Goal: Find contact information: Find contact information

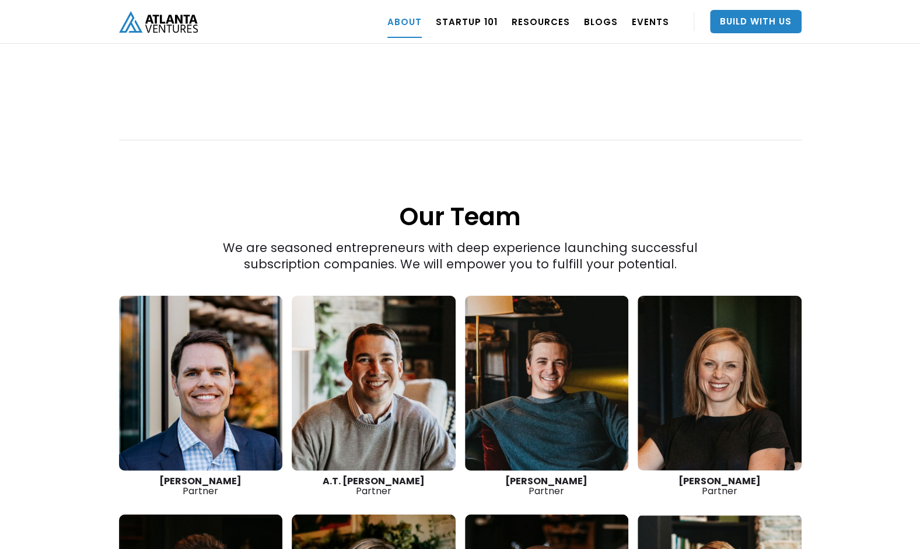
scroll to position [1458, 0]
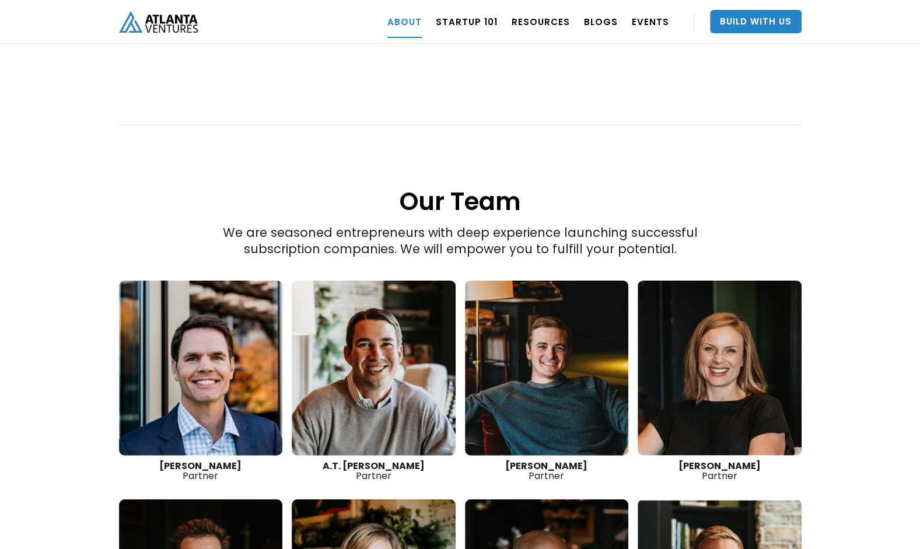
scroll to position [1479, 0]
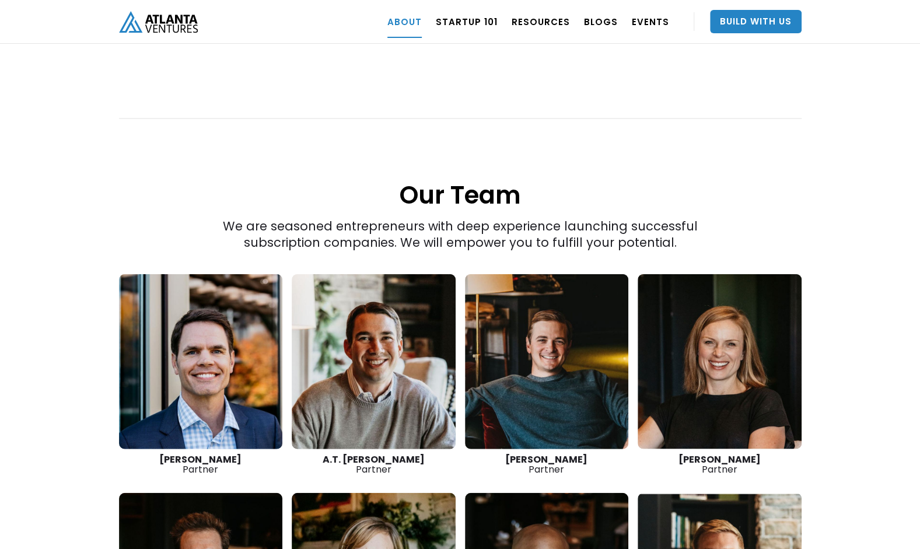
click at [399, 367] on link at bounding box center [374, 361] width 164 height 175
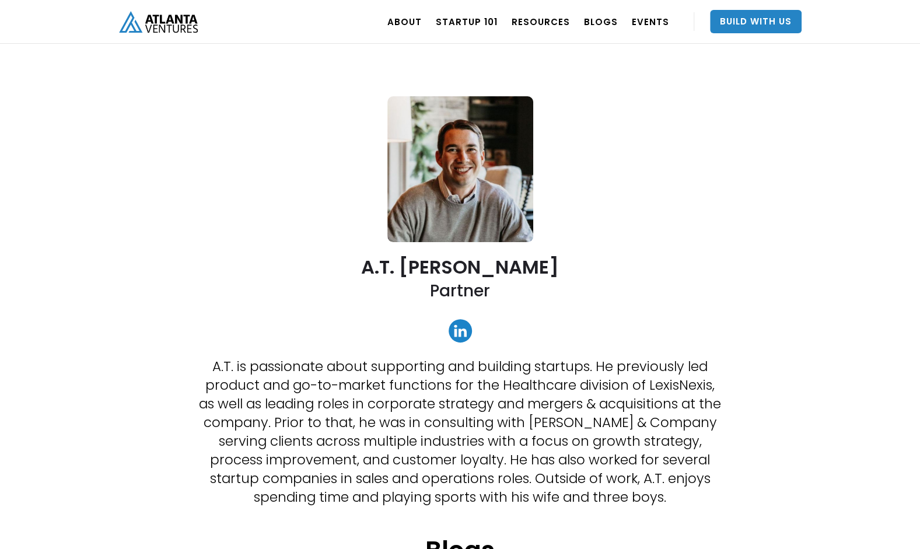
scroll to position [39, 0]
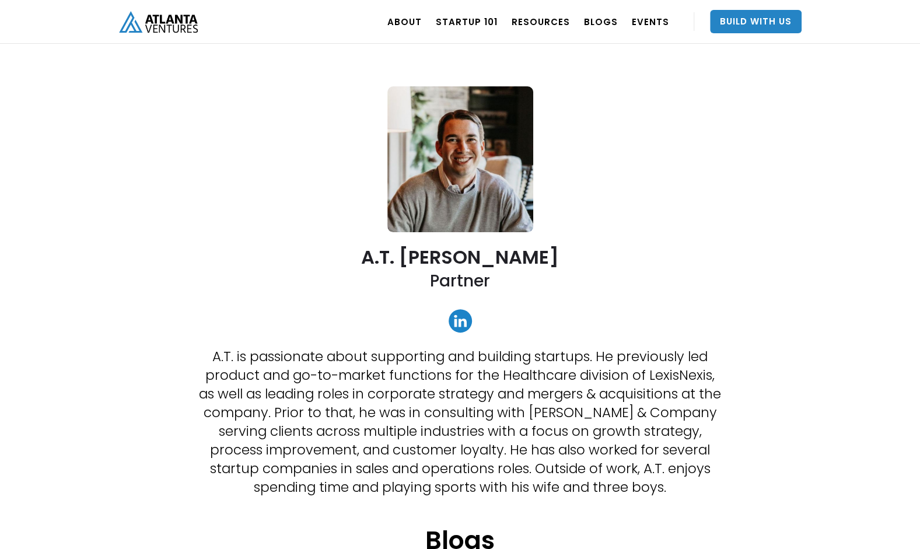
click at [460, 315] on link at bounding box center [460, 320] width 23 height 23
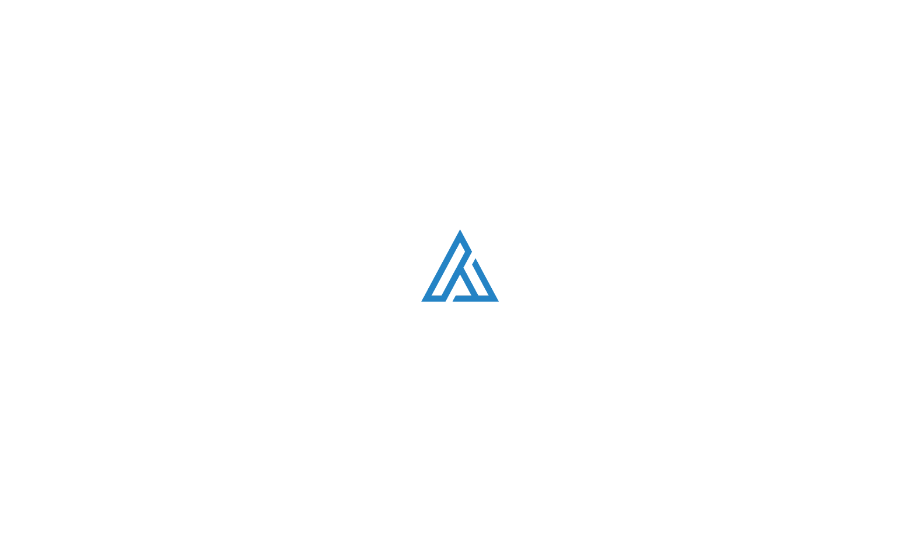
scroll to position [1479, 0]
